Goal: Contribute content: Add original content to the website for others to see

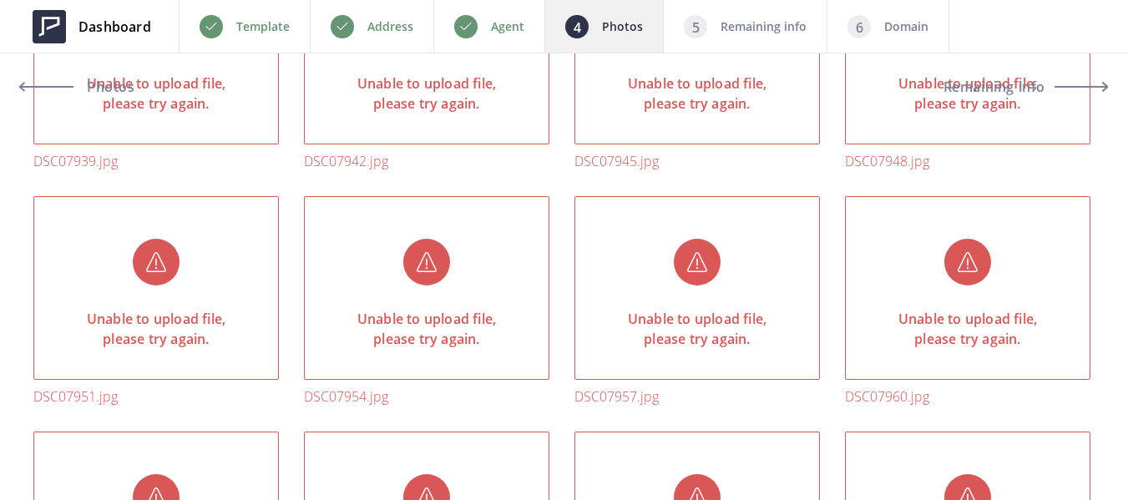
scroll to position [1315, 0]
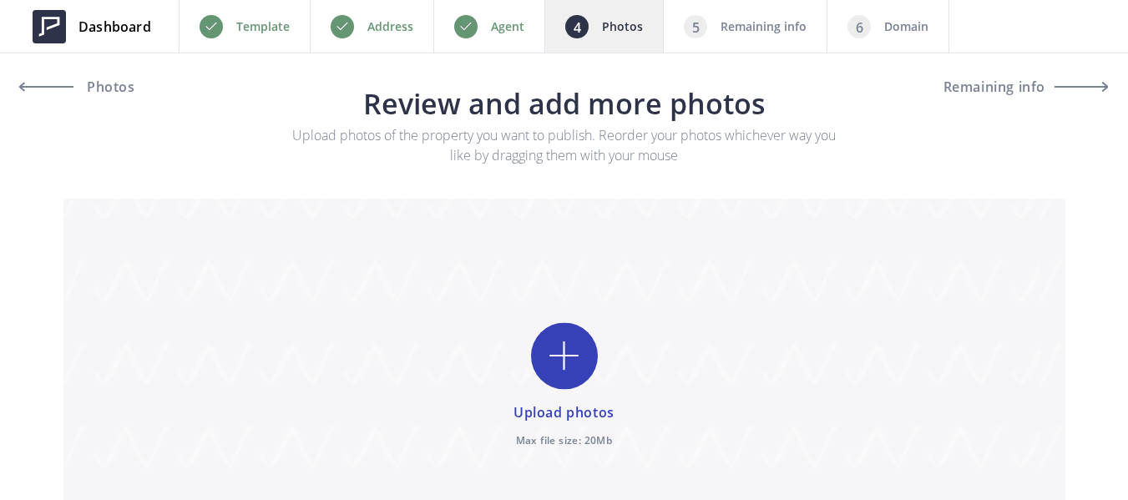
click at [574, 351] on input "file" at bounding box center [564, 386] width 1002 height 375
type input "C:\fakepath\DSC07996.jpg"
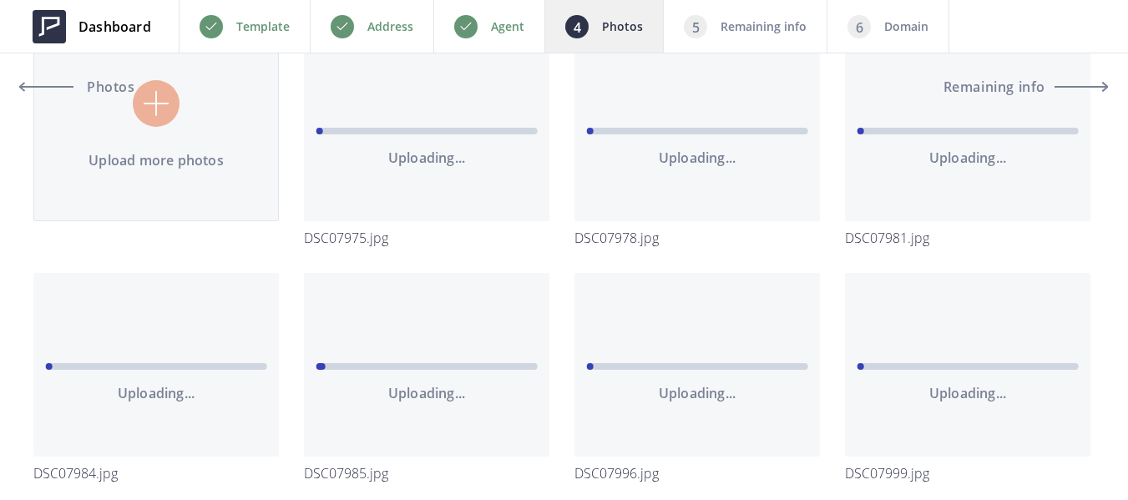
scroll to position [167, 0]
